Goal: Complete application form: Complete application form

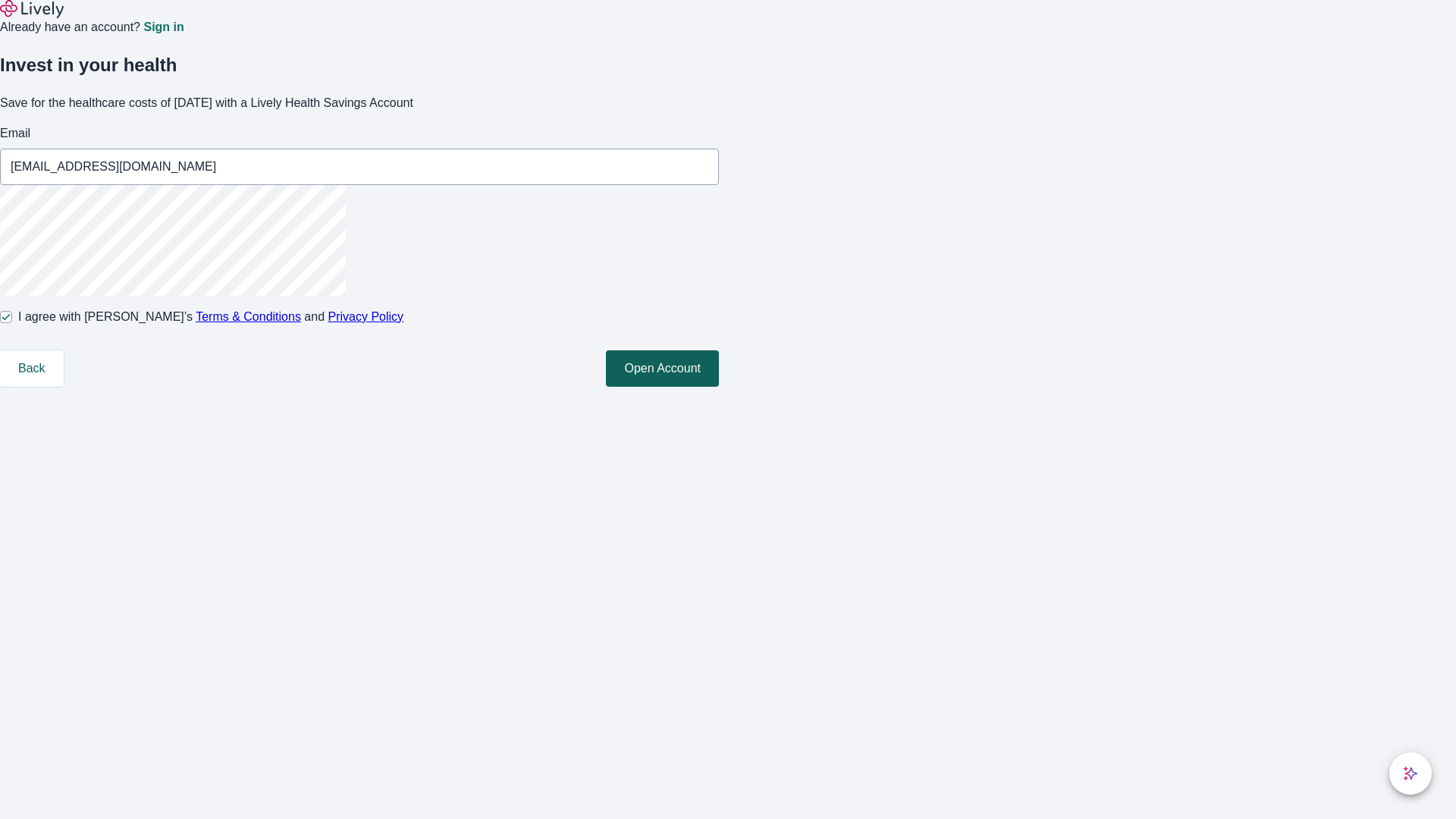
click at [718, 387] on button "Open Account" at bounding box center [663, 368] width 113 height 37
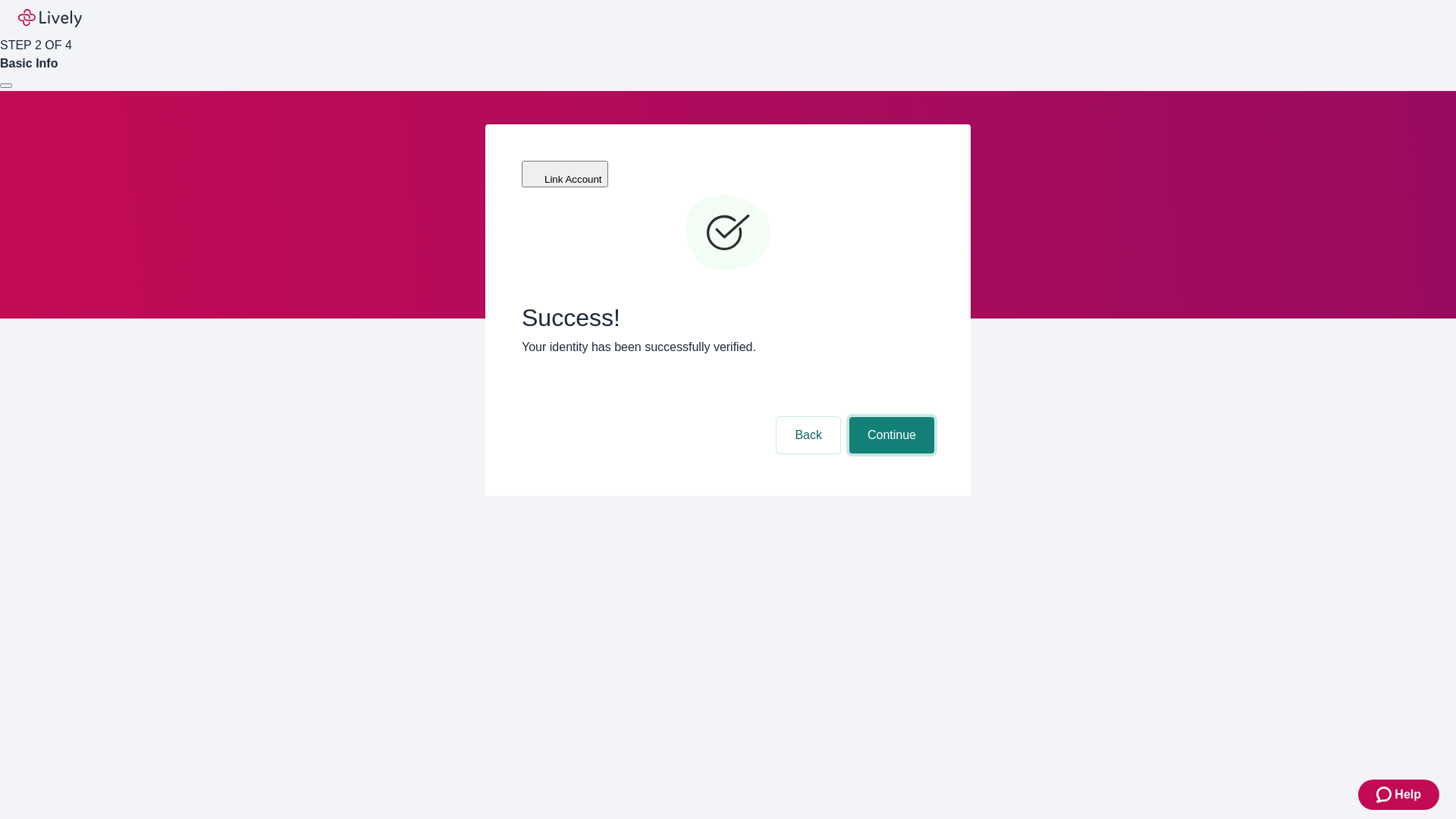
click at [890, 417] on button "Continue" at bounding box center [891, 436] width 85 height 37
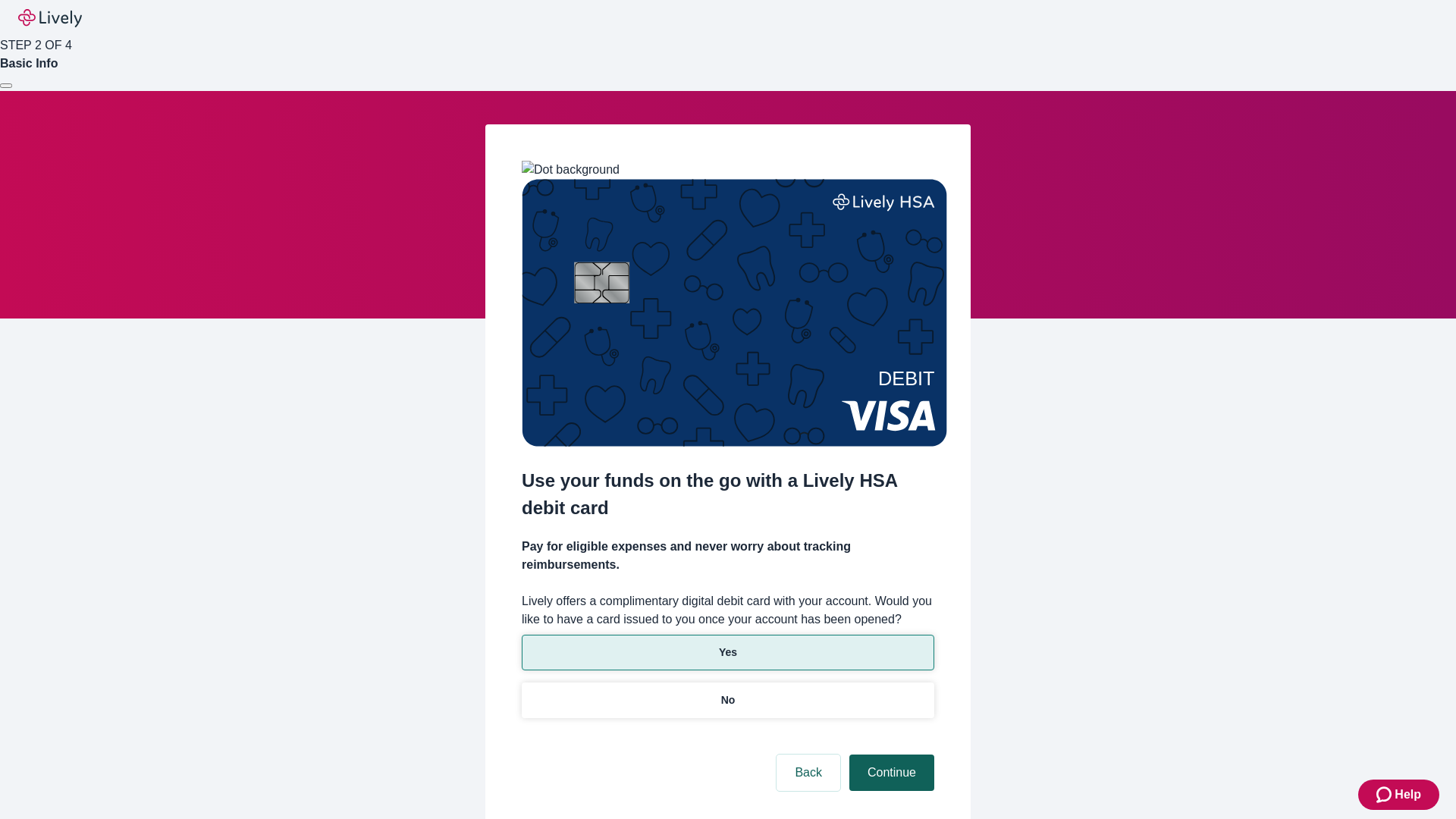
click at [728, 644] on p "Yes" at bounding box center [728, 652] width 18 height 16
click at [890, 754] on button "Continue" at bounding box center [891, 772] width 85 height 37
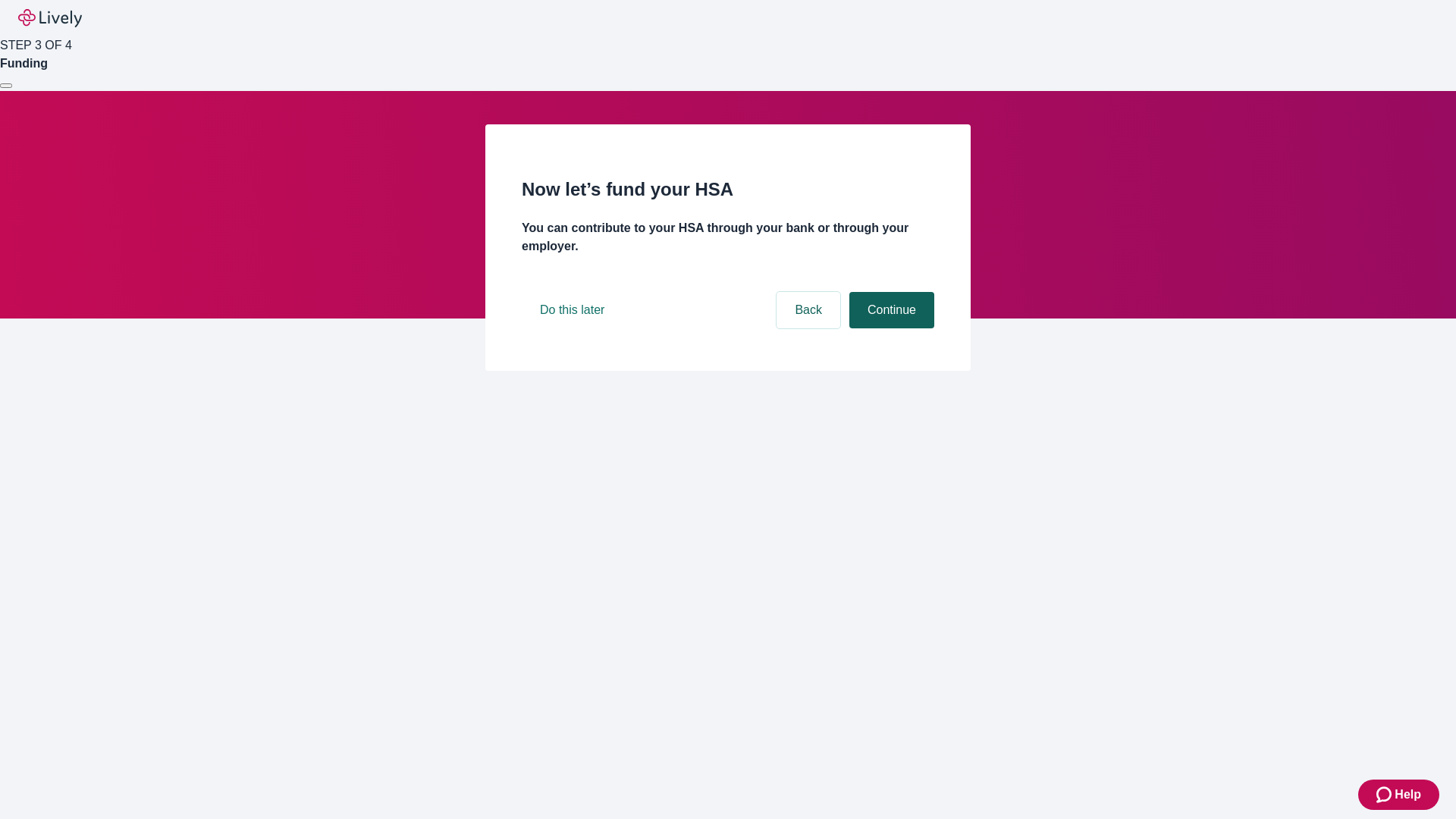
click at [890, 328] on button "Continue" at bounding box center [891, 310] width 85 height 37
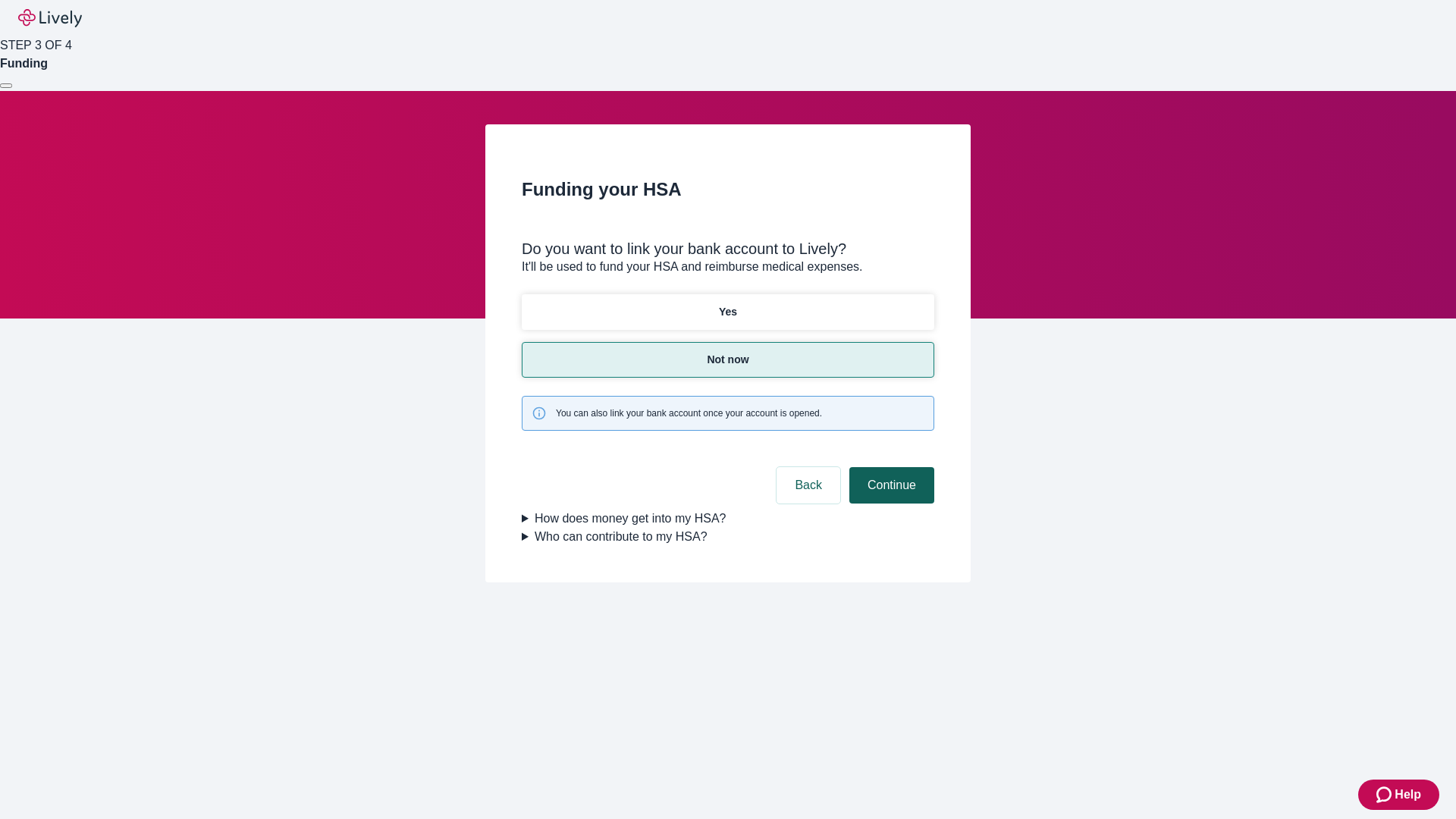
click at [890, 467] on button "Continue" at bounding box center [891, 486] width 85 height 37
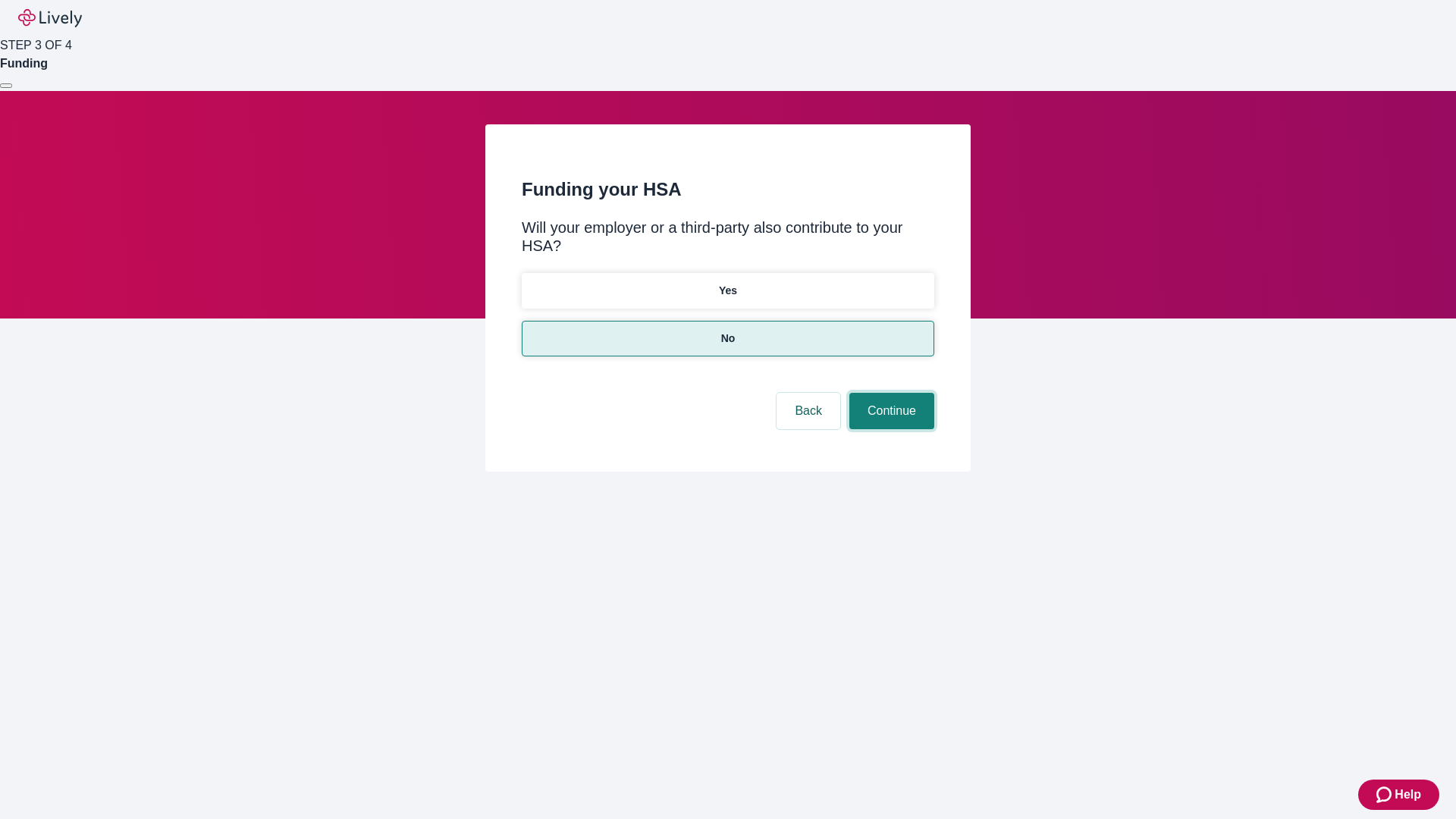
click at [890, 392] on button "Continue" at bounding box center [891, 411] width 85 height 37
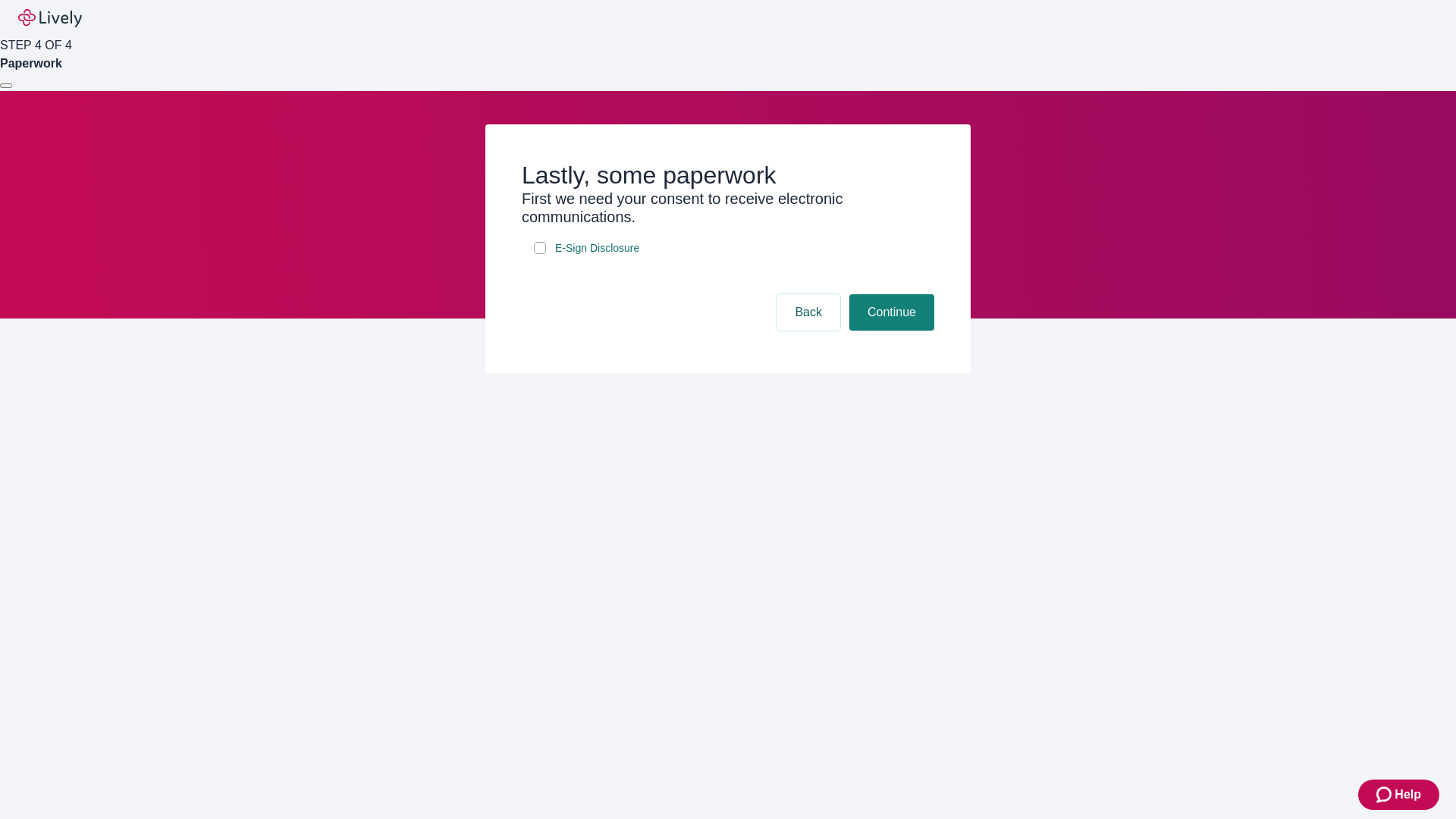
click at [540, 254] on input "E-Sign Disclosure" at bounding box center [540, 248] width 12 height 12
checkbox input "true"
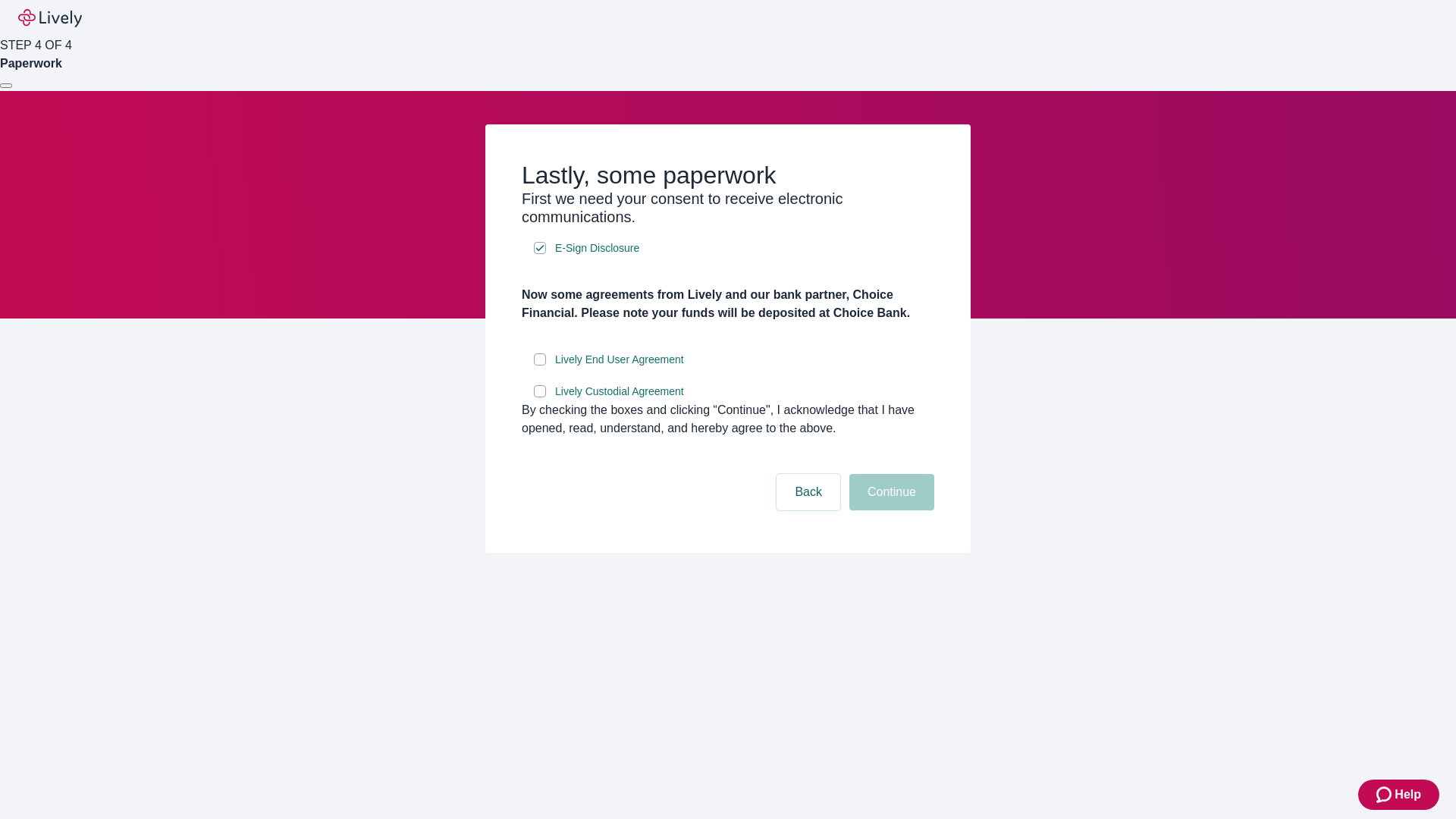
click at [540, 366] on input "Lively End User Agreement" at bounding box center [540, 359] width 12 height 12
checkbox input "true"
click at [540, 397] on input "Lively Custodial Agreement" at bounding box center [540, 391] width 12 height 12
checkbox input "true"
click at [890, 511] on button "Continue" at bounding box center [891, 492] width 85 height 37
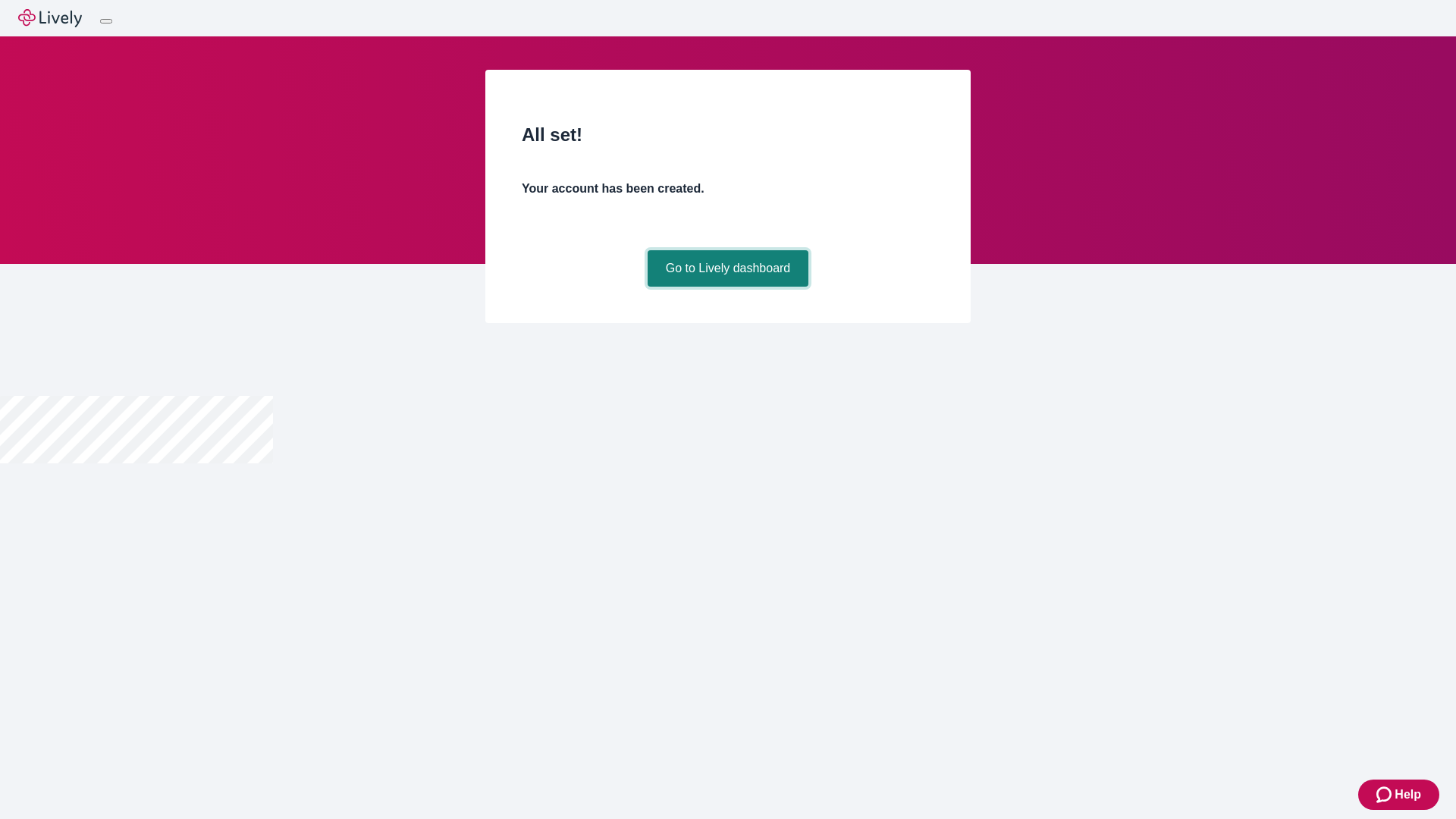
click at [728, 287] on link "Go to Lively dashboard" at bounding box center [728, 269] width 161 height 37
